Goal: Check status: Check status

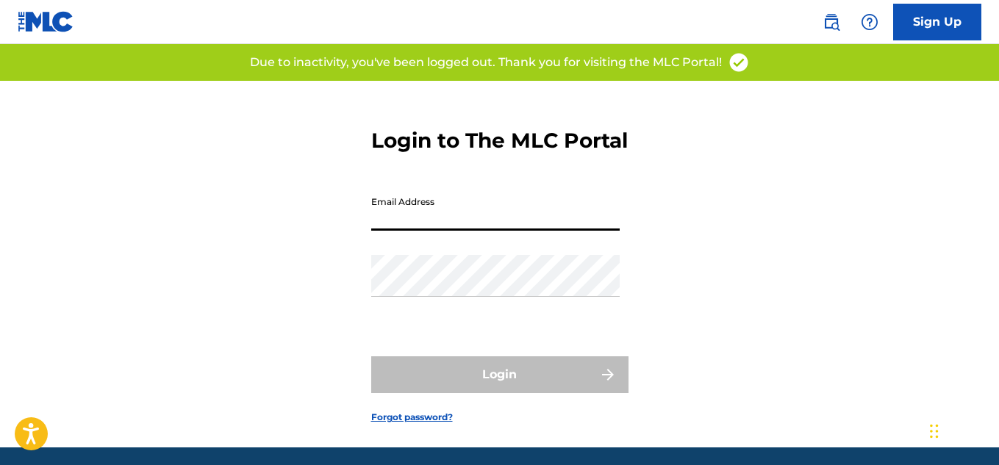
click at [454, 231] on input "Email Address" at bounding box center [495, 210] width 249 height 42
type input "[EMAIL_ADDRESS][DOMAIN_NAME]"
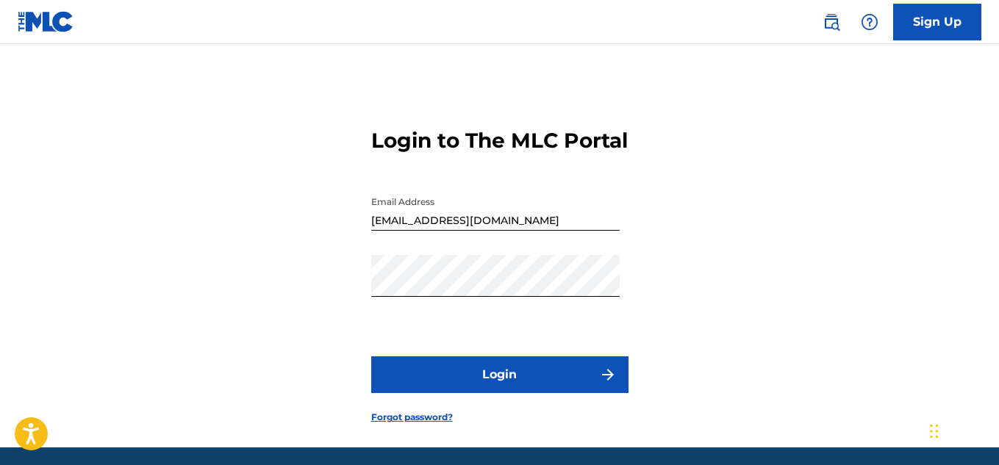
click at [476, 390] on button "Login" at bounding box center [499, 375] width 257 height 37
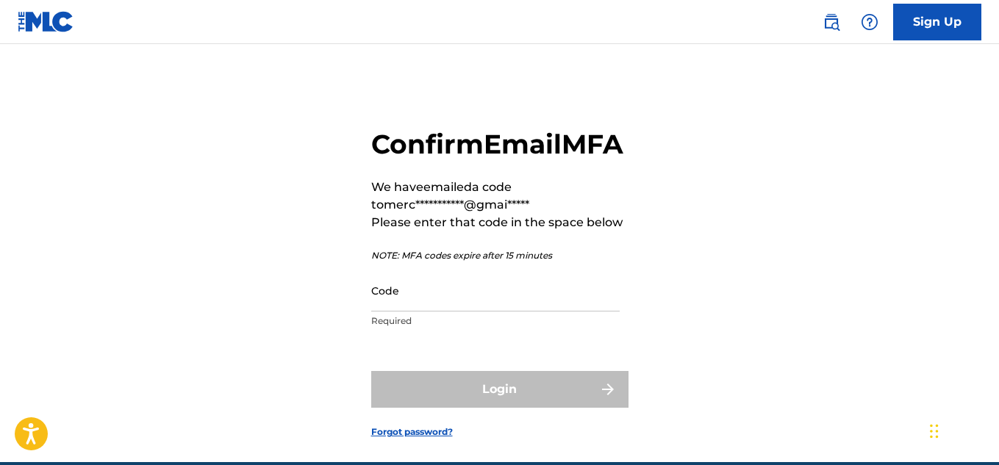
click at [537, 312] on input "Code" at bounding box center [495, 291] width 249 height 42
paste input "093769"
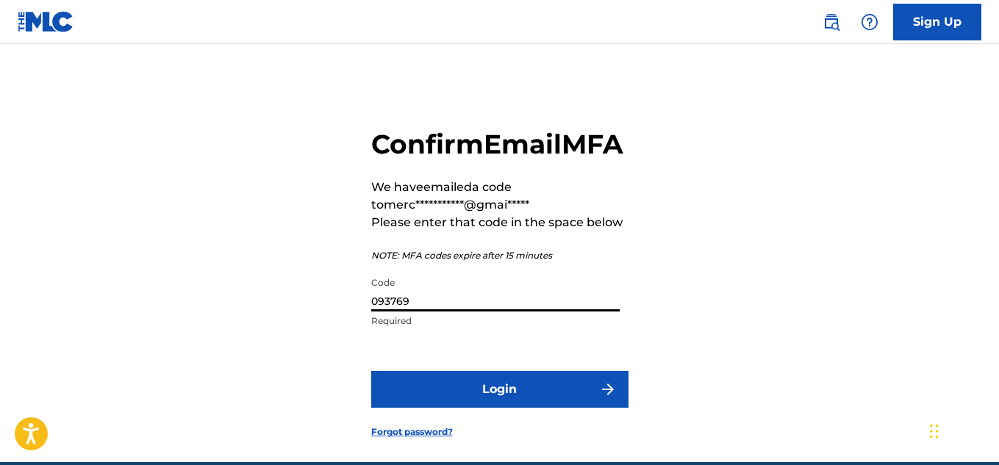
type input "093769"
click at [453, 408] on button "Login" at bounding box center [499, 389] width 257 height 37
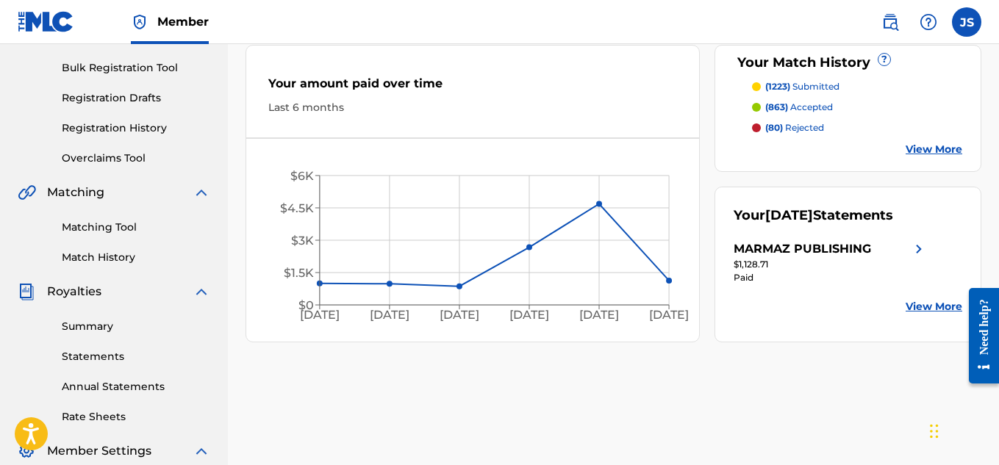
scroll to position [212, 0]
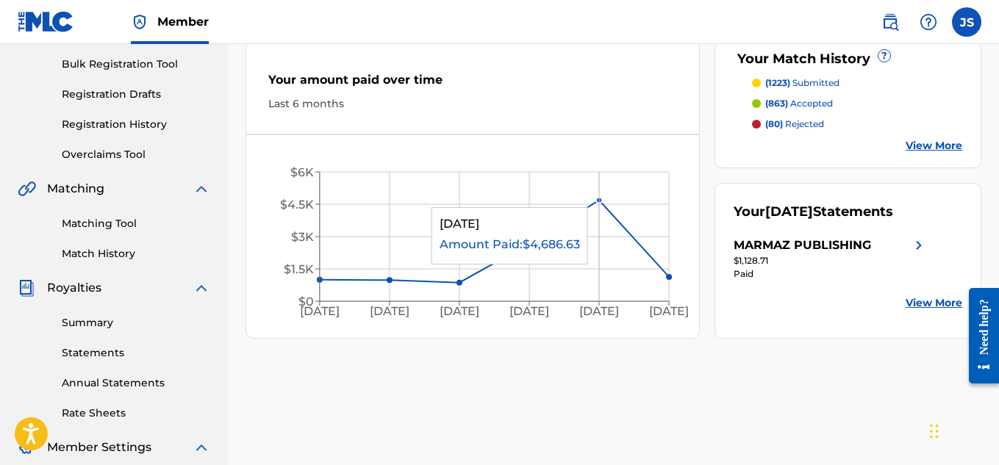
click at [600, 200] on circle at bounding box center [600, 201] width 6 height 6
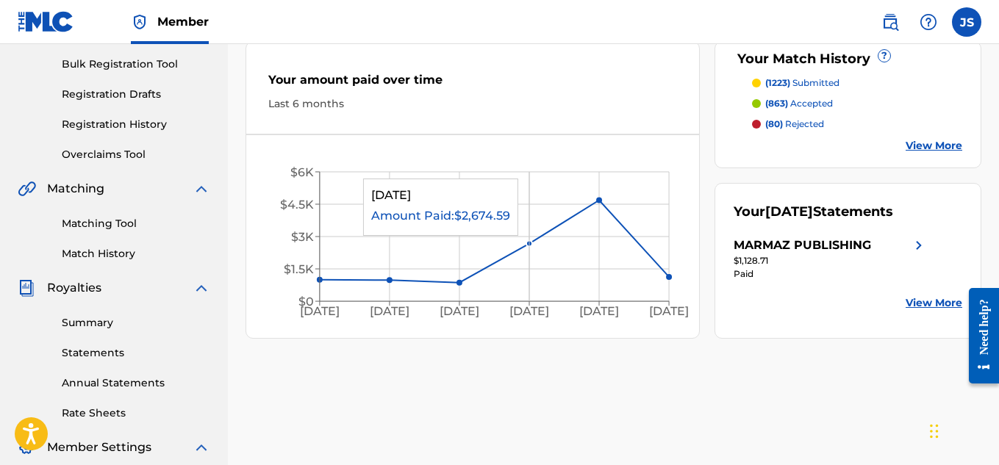
click at [561, 243] on icon "[DATE] Apr '[DATE] Jun '[DATE] Aug '25 $0 $1.5K $3K $4.5K $6K" at bounding box center [472, 240] width 453 height 181
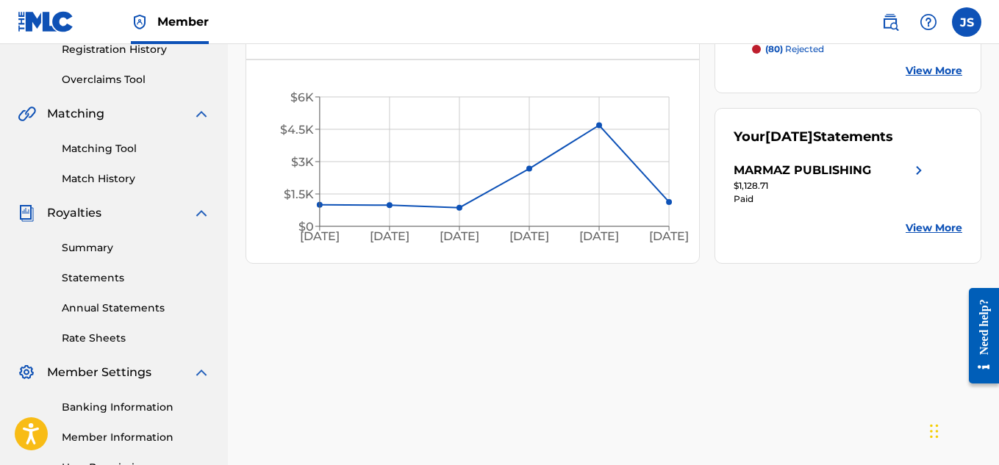
scroll to position [288, 0]
click at [110, 183] on link "Match History" at bounding box center [136, 178] width 149 height 15
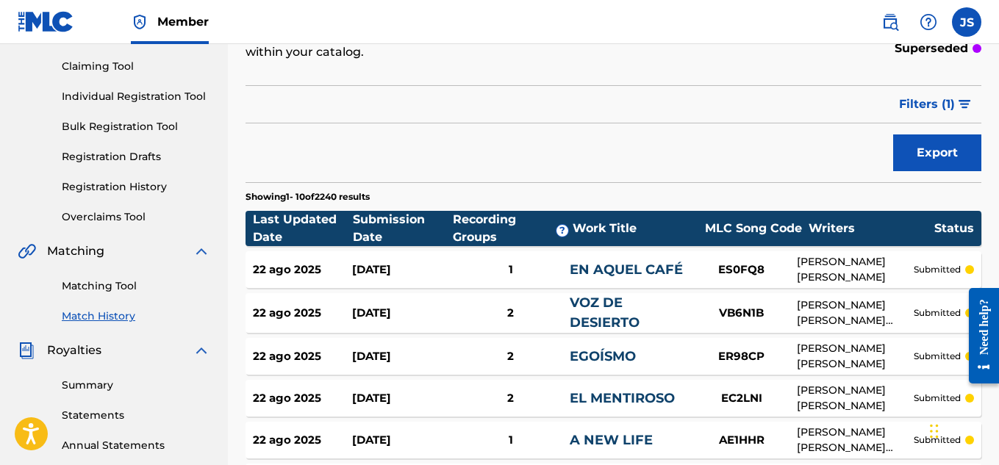
scroll to position [149, 0]
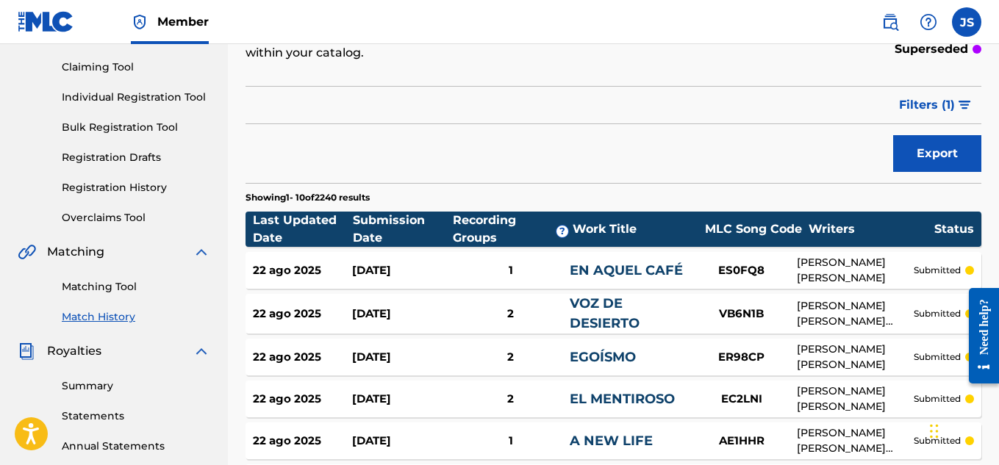
click at [374, 235] on div "Submission Date" at bounding box center [403, 229] width 100 height 35
click at [387, 223] on div "Submission Date" at bounding box center [403, 229] width 100 height 35
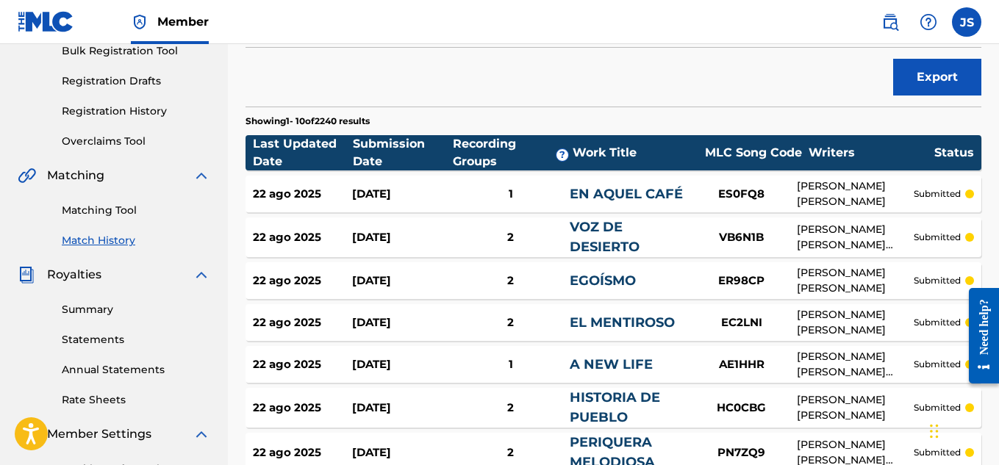
scroll to position [225, 0]
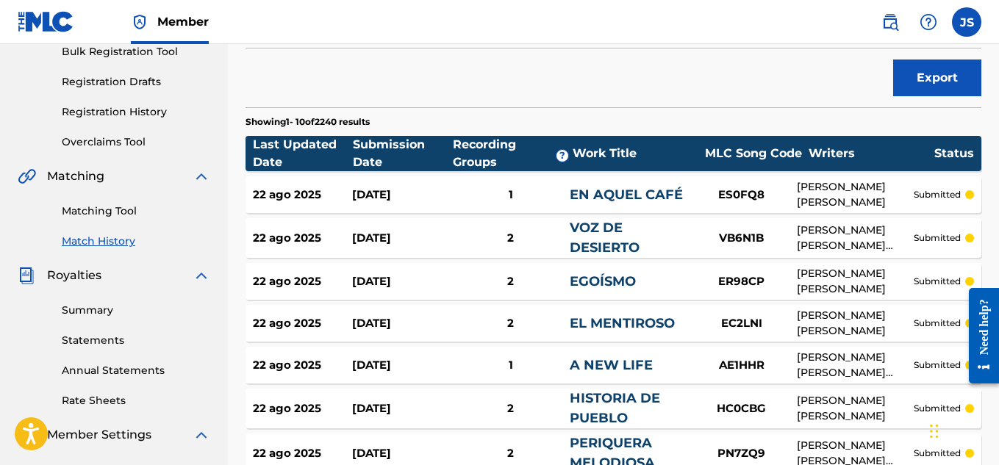
click at [464, 281] on div "2" at bounding box center [510, 282] width 119 height 17
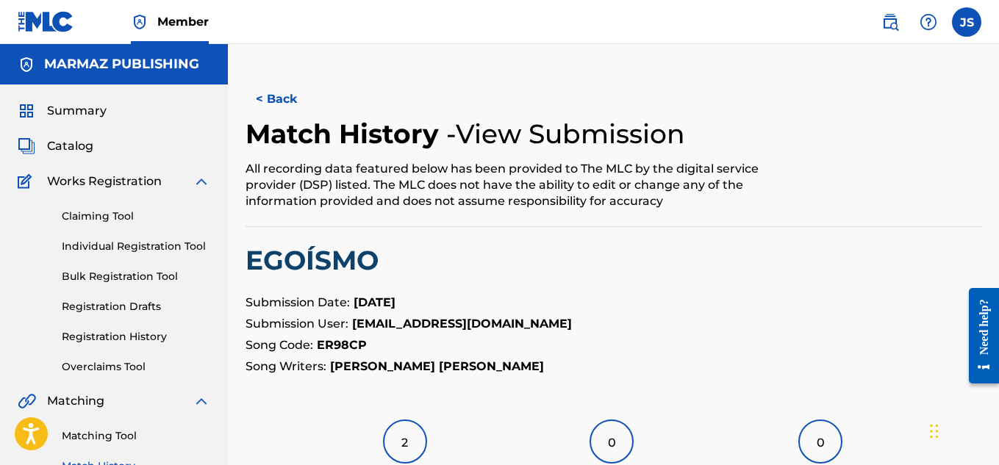
click at [290, 99] on button "< Back" at bounding box center [290, 99] width 88 height 37
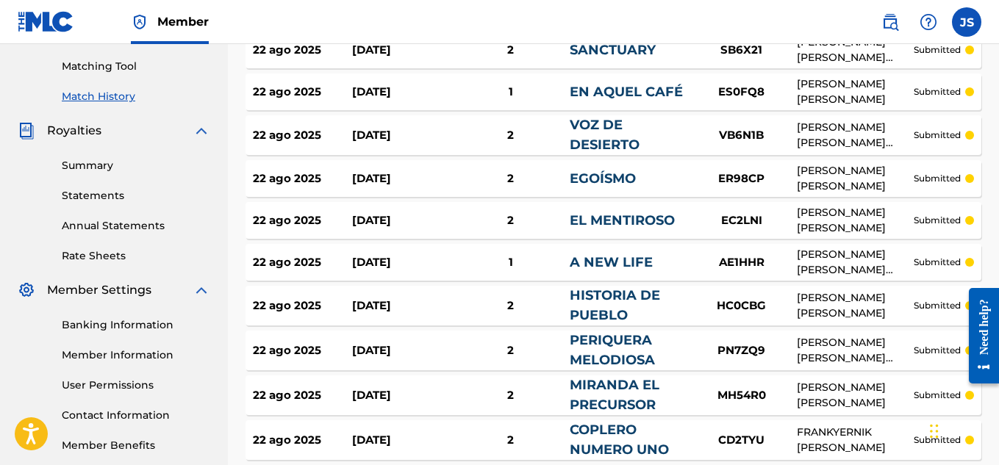
scroll to position [511, 0]
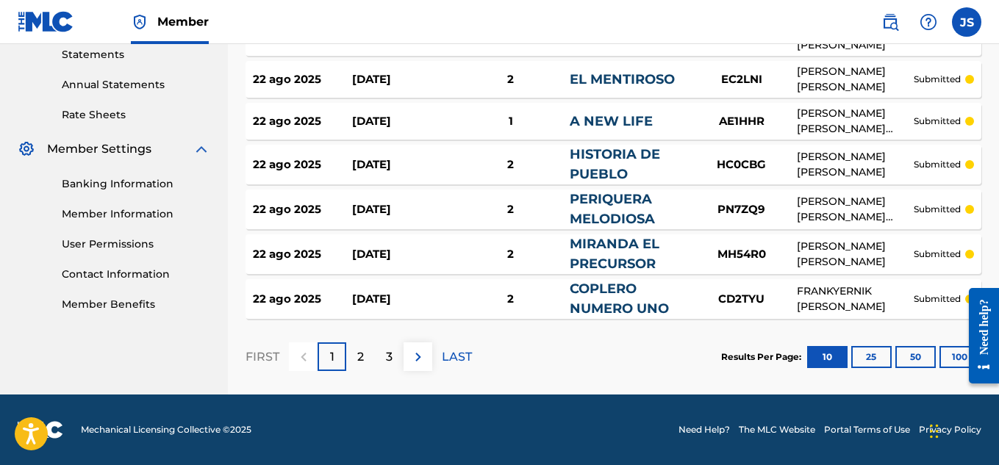
click at [946, 362] on button "100" at bounding box center [960, 357] width 40 height 22
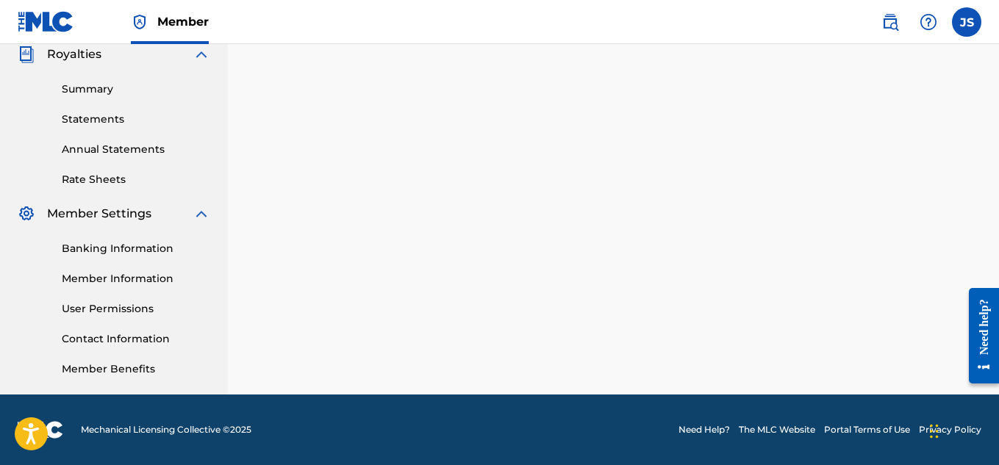
scroll to position [446, 0]
drag, startPoint x: 869, startPoint y: 329, endPoint x: 736, endPoint y: 324, distance: 133.2
click at [736, 324] on div "Match History Match History is a record of recent match suggestions that you've…" at bounding box center [613, 15] width 771 height 760
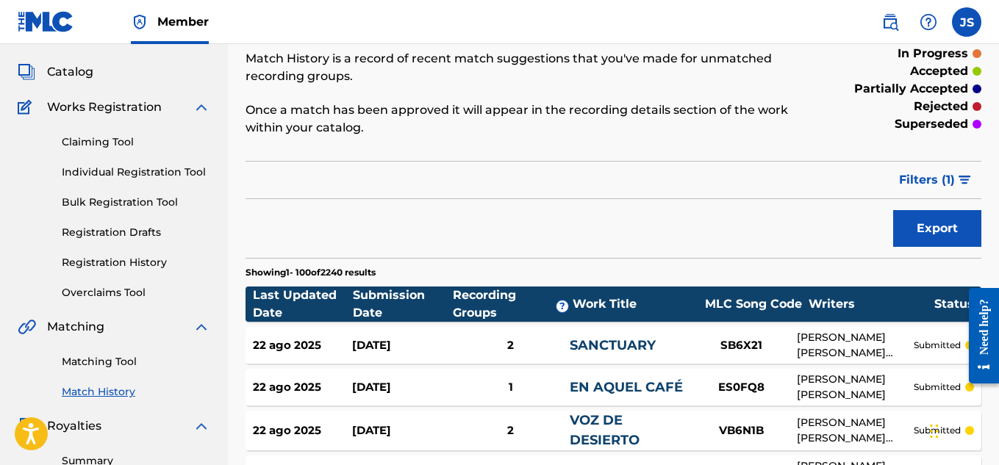
scroll to position [0, 0]
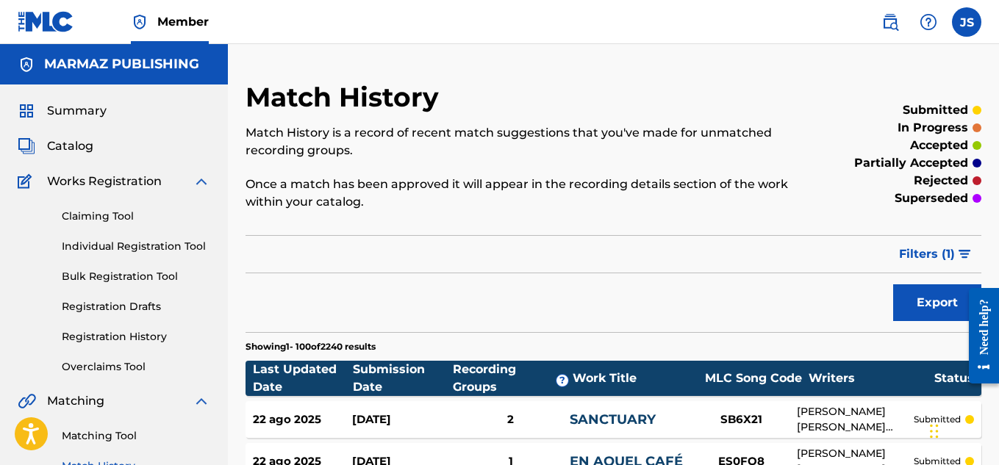
click at [72, 144] on span "Catalog" at bounding box center [70, 146] width 46 height 18
